Goal: Book appointment/travel/reservation

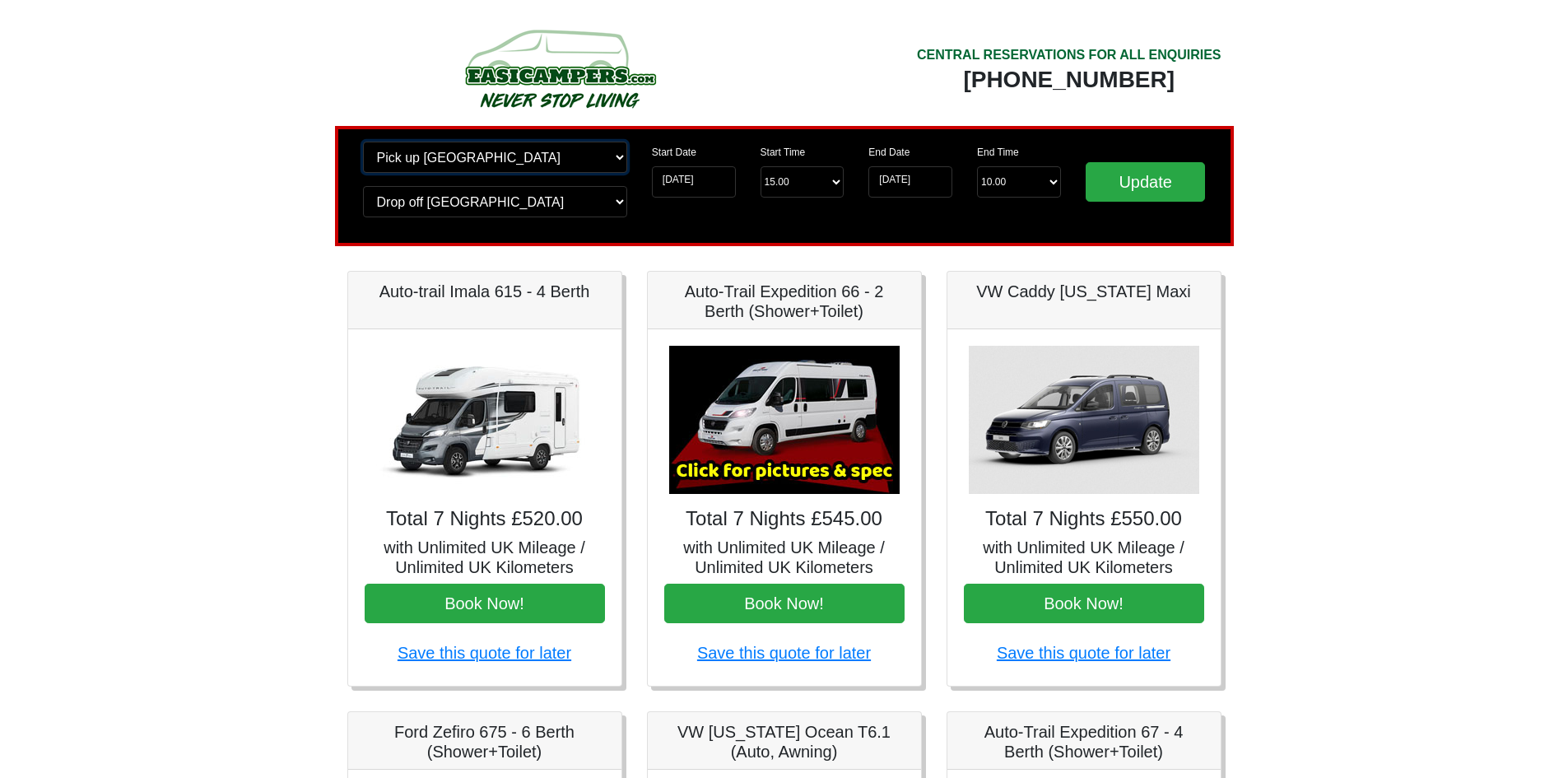
click at [513, 161] on select "Change pick up location? Pick up Wigan Birmingham Airport Blackburn Lancashire …" at bounding box center [495, 156] width 264 height 31
select select "QUE1"
click at [363, 141] on select "Change pick up location? Pick up Wigan Birmingham Airport Blackburn Lancashire …" at bounding box center [495, 156] width 264 height 31
click at [493, 205] on select "Change drop off location? Drop off Wigan Birmingham Airport Blackburn Lancashir…" at bounding box center [495, 201] width 264 height 31
select select "QUE1"
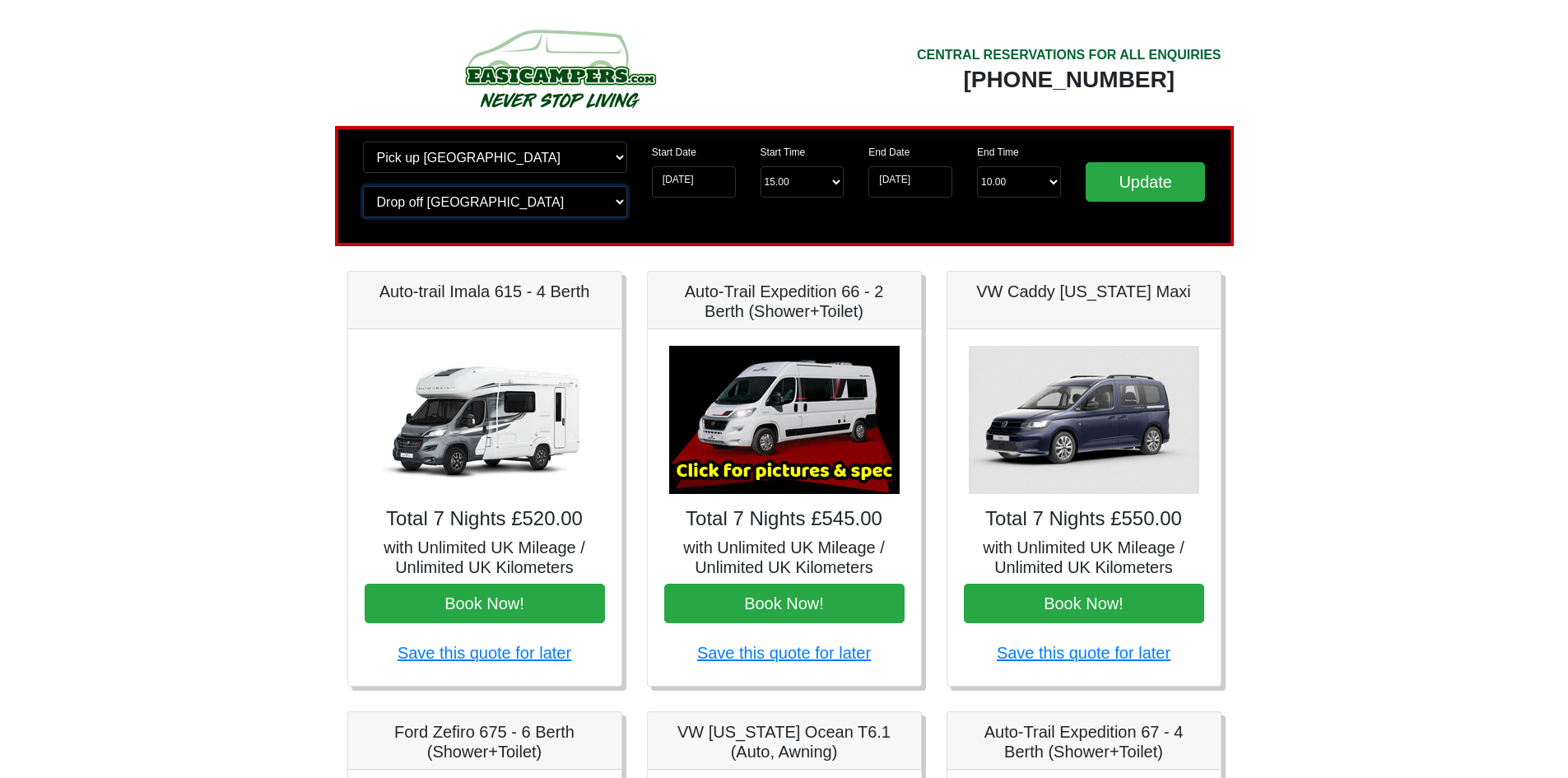
click at [363, 186] on select "Change drop off location? Drop off Wigan Birmingham Airport Blackburn Lancashir…" at bounding box center [495, 201] width 264 height 31
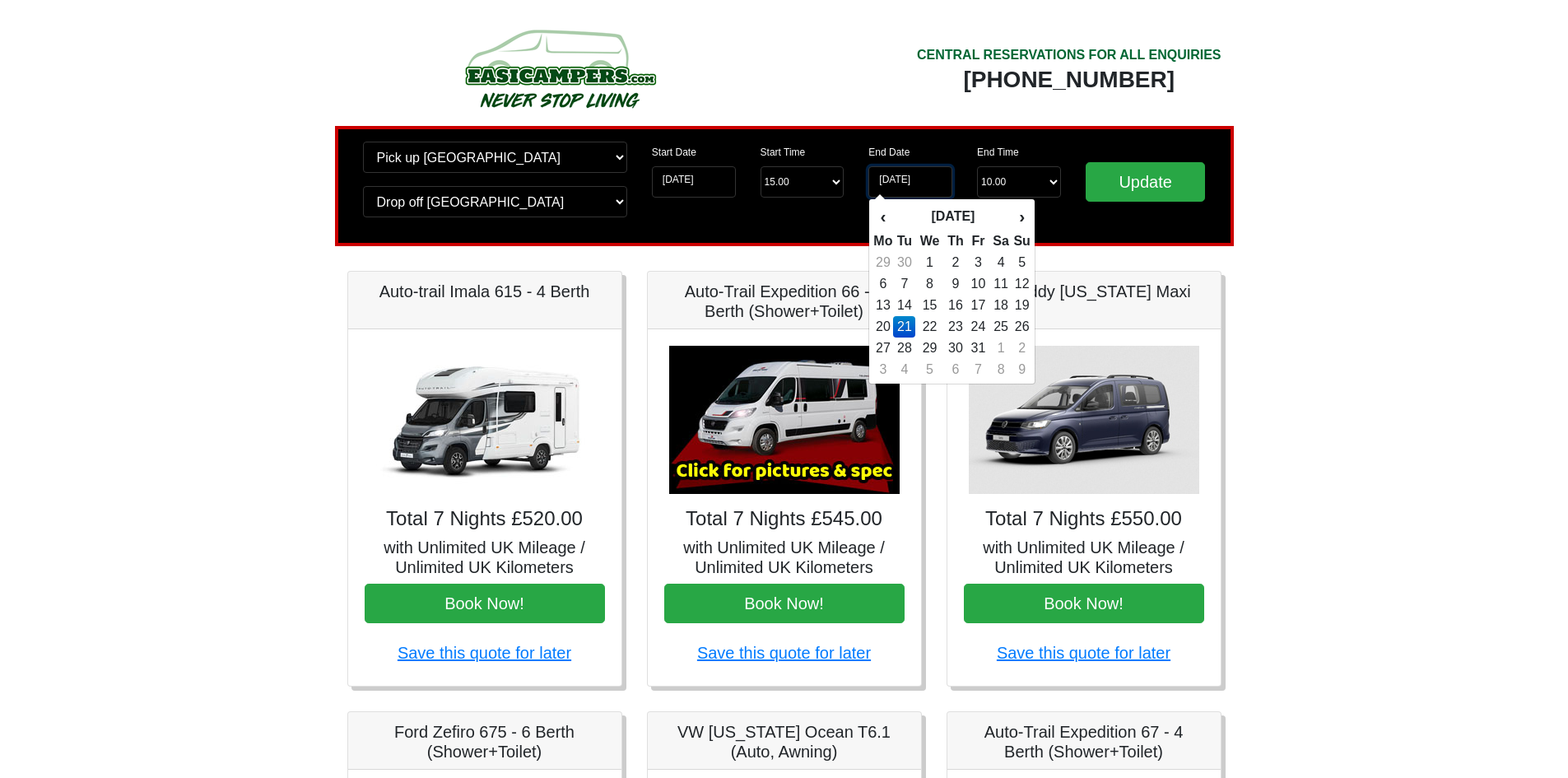
click at [894, 175] on input "21-10-2025" at bounding box center [910, 181] width 84 height 31
click at [984, 305] on td "17" at bounding box center [979, 305] width 22 height 22
type input "[DATE]"
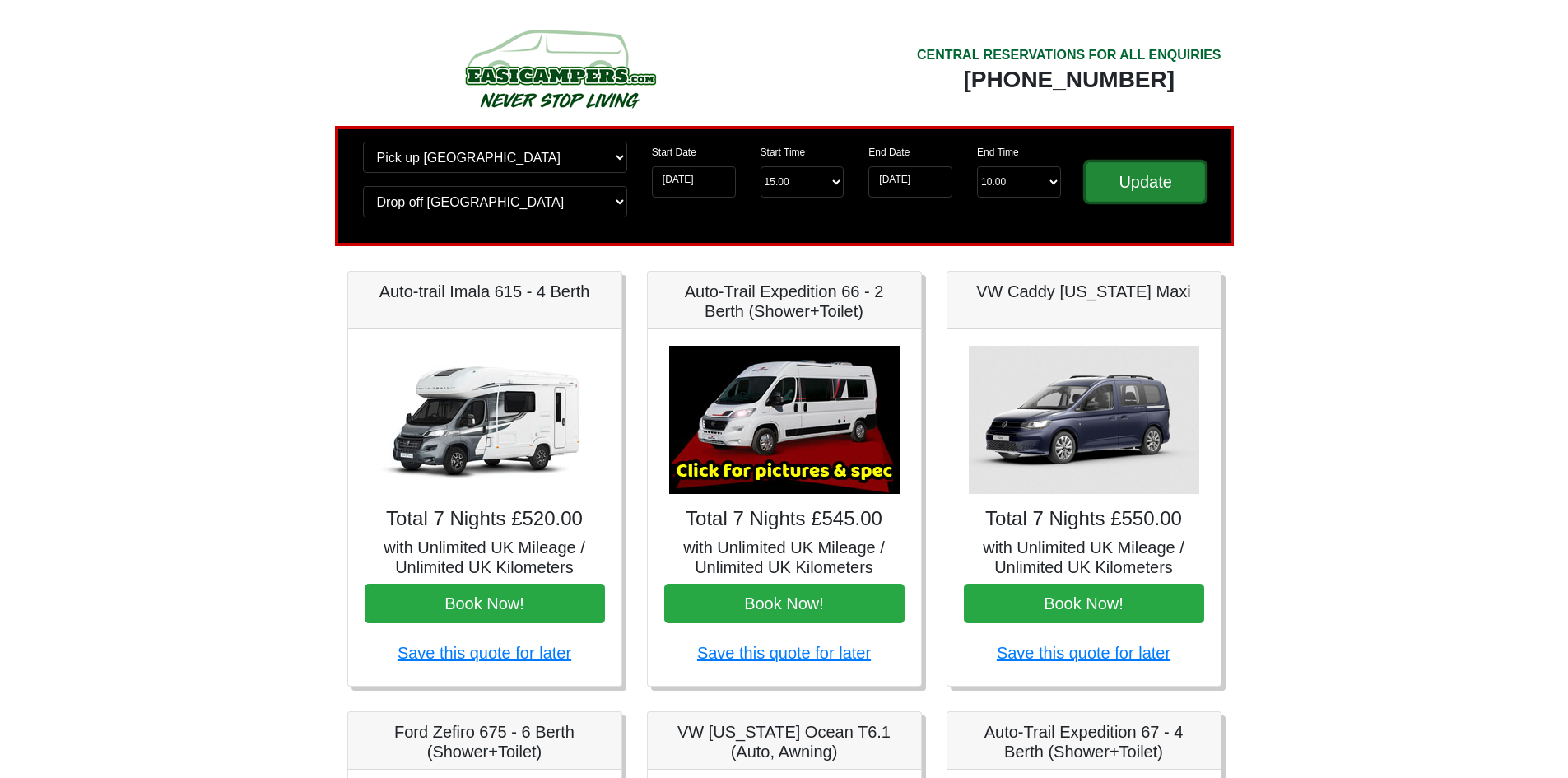
click at [1162, 172] on input "Update" at bounding box center [1146, 181] width 120 height 39
